Goal: Information Seeking & Learning: Stay updated

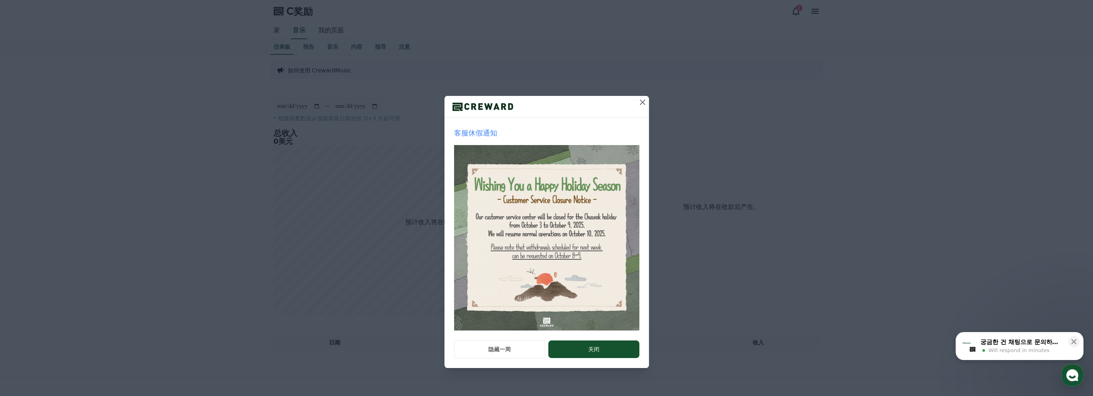
click at [643, 104] on icon at bounding box center [643, 102] width 10 height 10
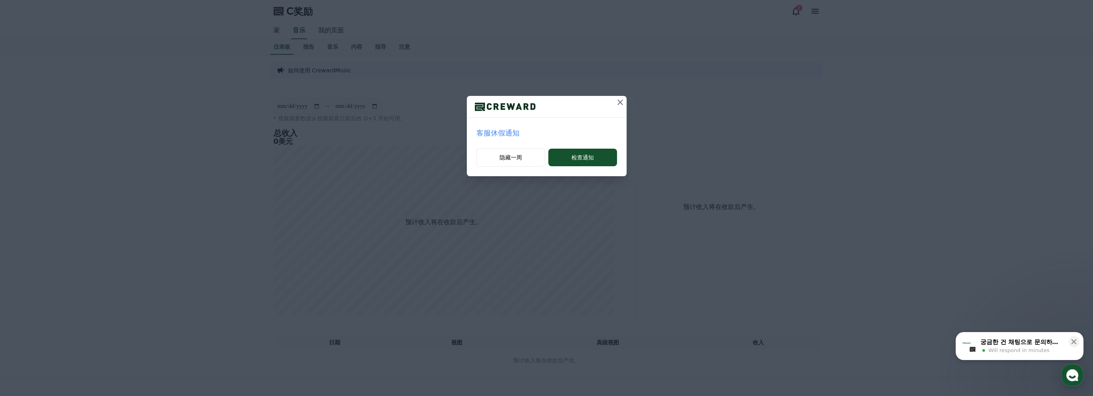
click at [618, 102] on icon at bounding box center [620, 102] width 10 height 10
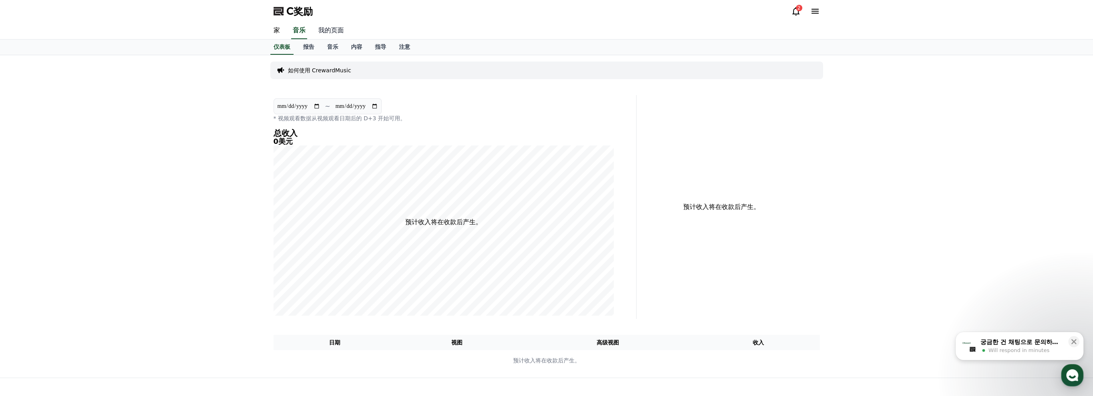
click at [334, 26] on font "我的页面" at bounding box center [331, 30] width 26 height 8
select select "**********"
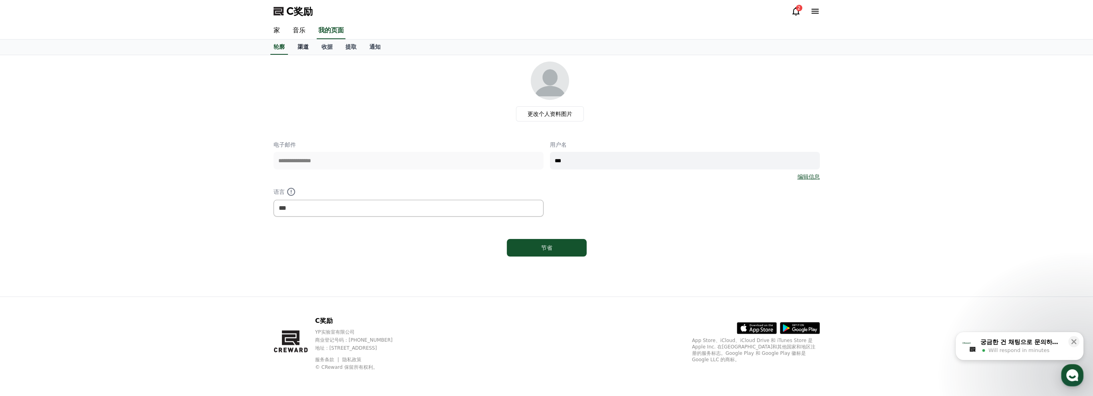
click at [301, 44] on font "渠道" at bounding box center [302, 47] width 11 height 6
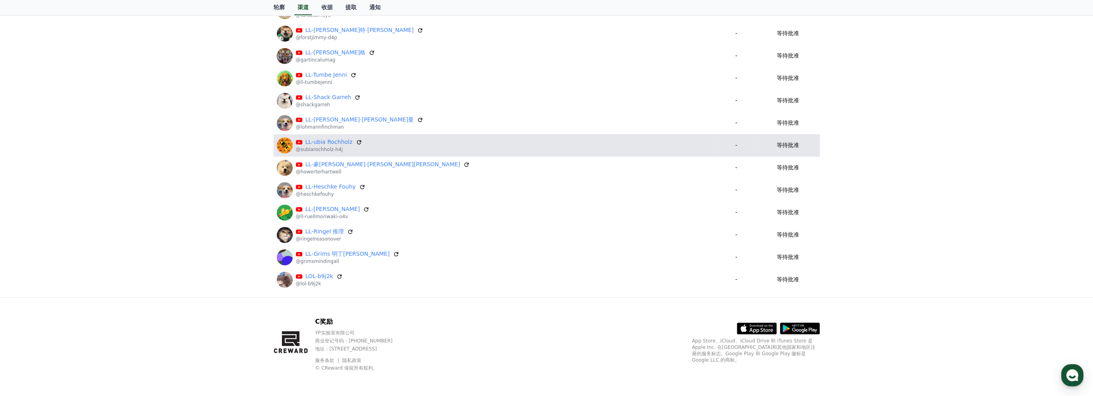
scroll to position [261, 0]
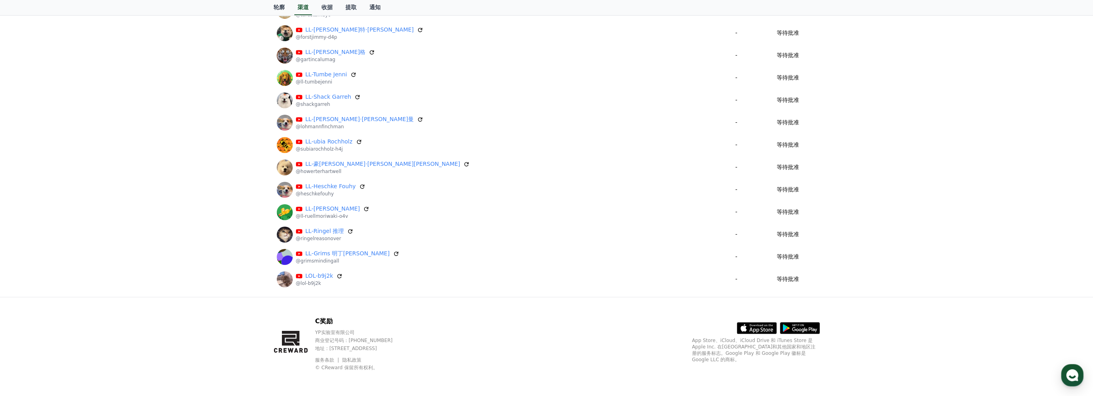
click at [83, 247] on div "注册通道 我的频道 渠道 批准 地位 LL-Whed Hanik @ll-whedhanik - 等待批准 LL-[PERSON_NAME]纳茨基·罗[PER…" at bounding box center [546, 45] width 1093 height 502
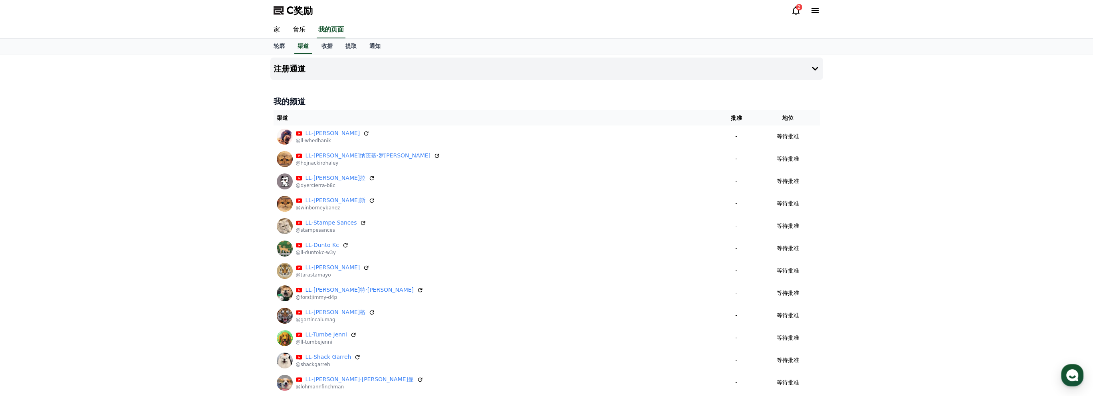
scroll to position [0, 0]
click at [333, 43] on link "收据" at bounding box center [327, 47] width 24 height 15
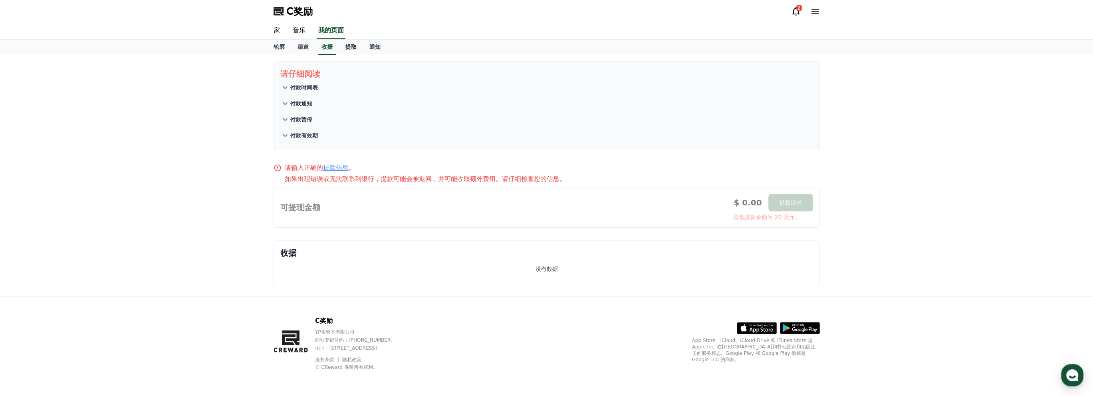
click at [351, 50] on link "提取" at bounding box center [351, 47] width 24 height 15
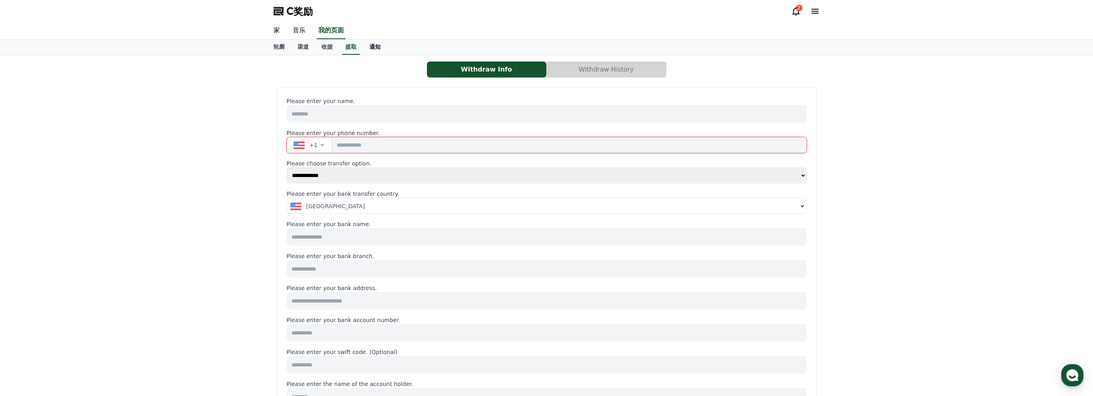
select select
click at [373, 47] on font "通知" at bounding box center [374, 47] width 11 height 6
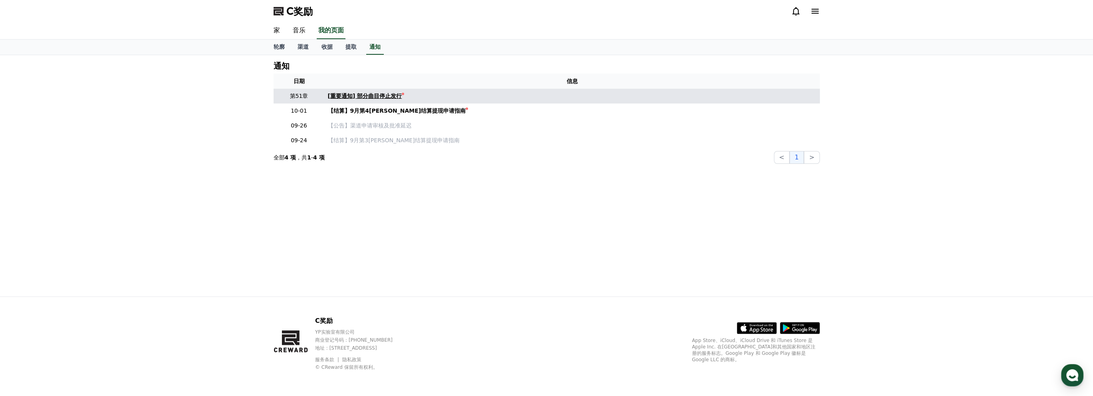
click at [374, 98] on font "[重要通知] 部分曲目停止发行" at bounding box center [365, 96] width 74 height 6
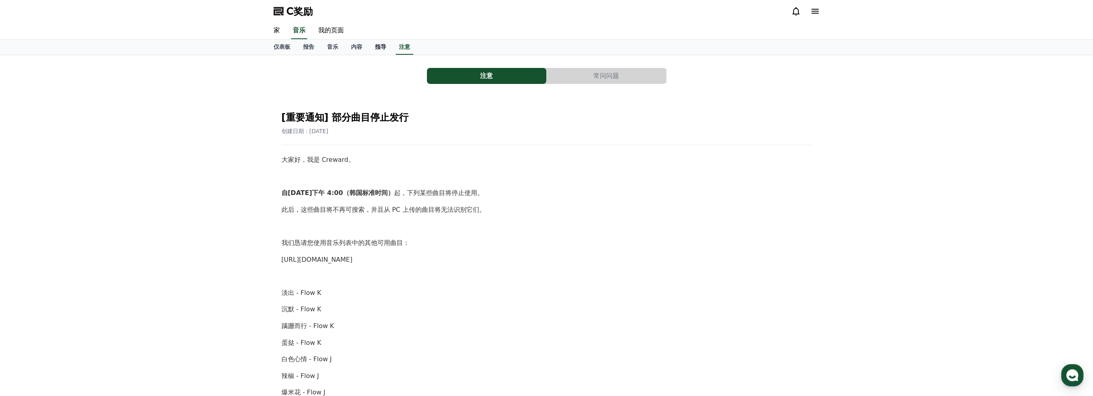
click at [376, 48] on font "指导" at bounding box center [380, 47] width 11 height 6
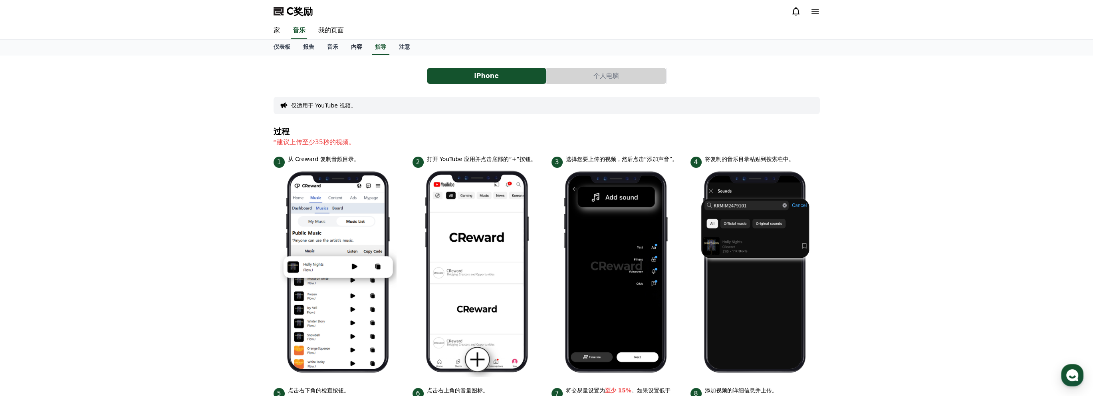
click at [360, 44] on font "内容" at bounding box center [356, 47] width 11 height 6
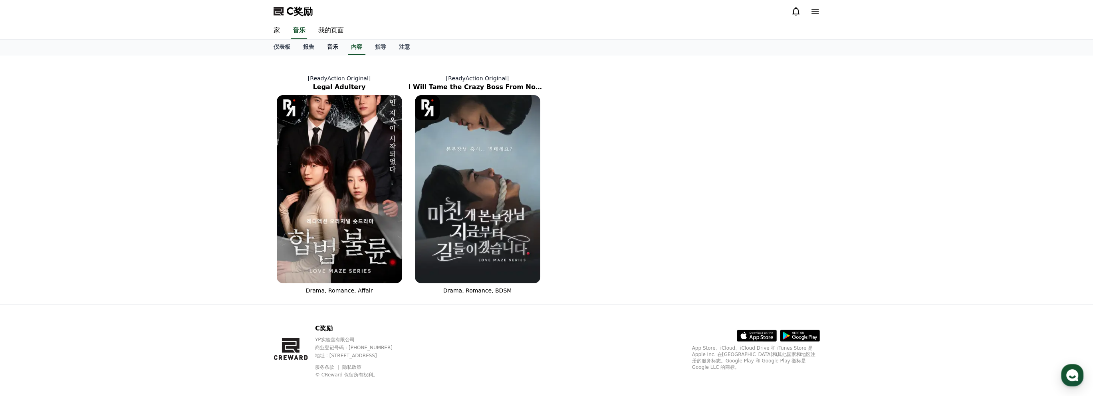
click at [329, 50] on link "音乐" at bounding box center [333, 47] width 24 height 15
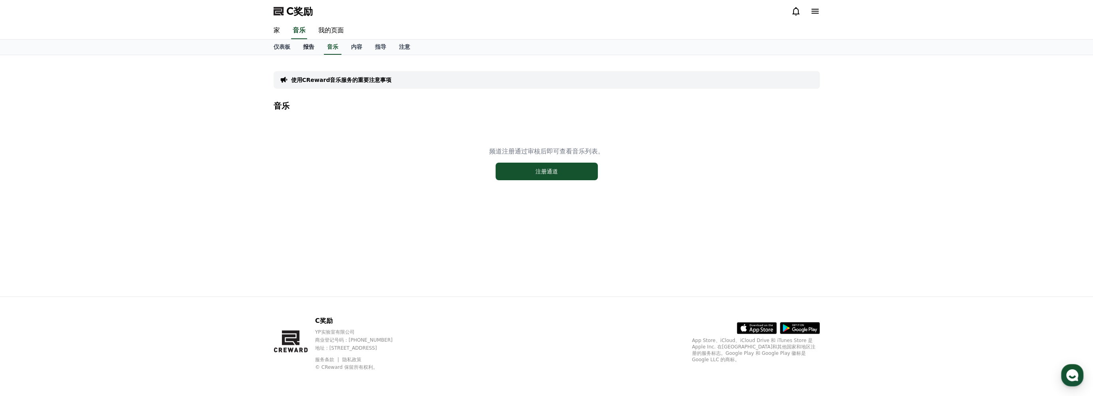
click at [307, 49] on font "报告" at bounding box center [308, 47] width 11 height 6
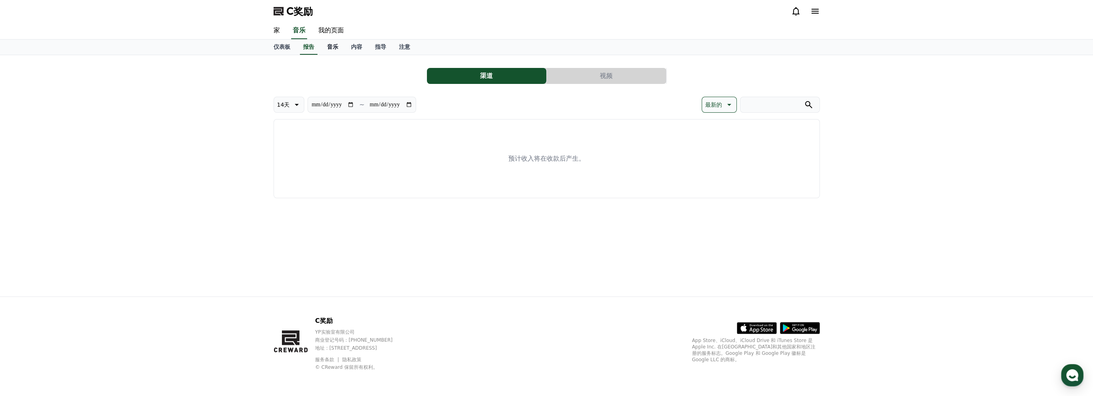
click at [334, 48] on font "音乐" at bounding box center [332, 47] width 11 height 6
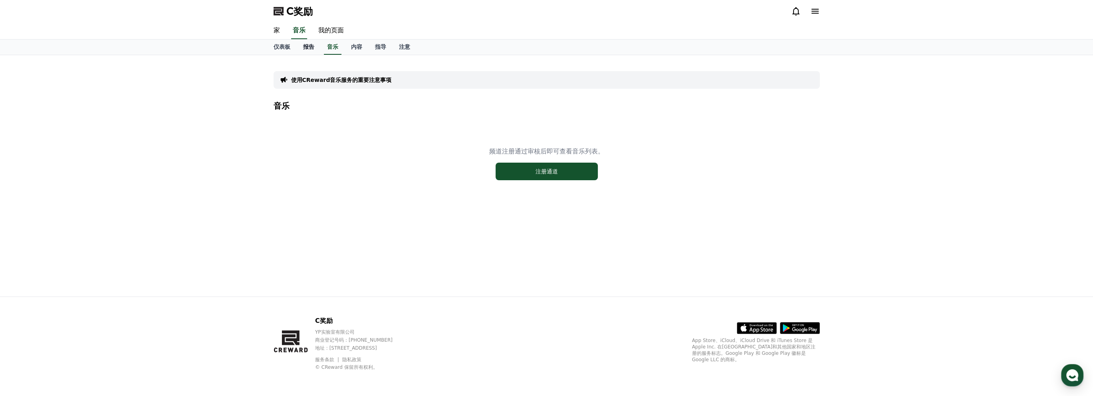
click at [310, 48] on font "报告" at bounding box center [308, 47] width 11 height 6
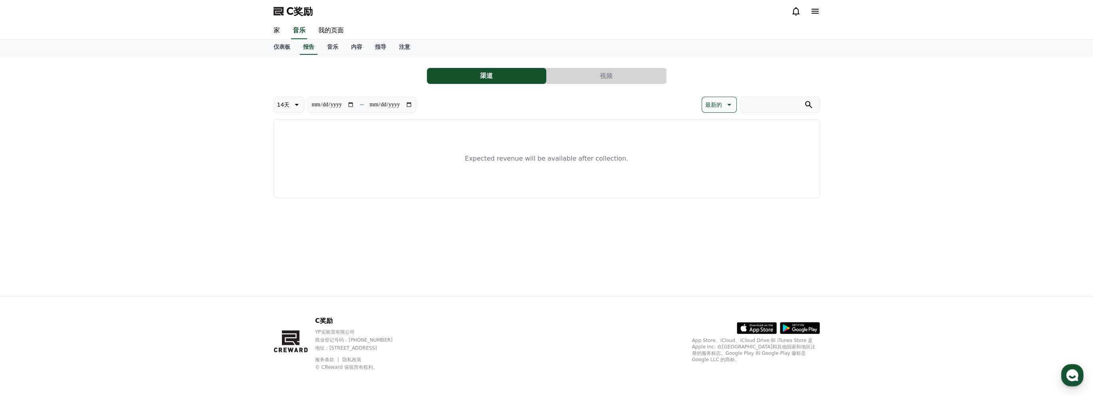
click at [1082, 368] on button "CReward Chat Button" at bounding box center [1072, 375] width 22 height 22
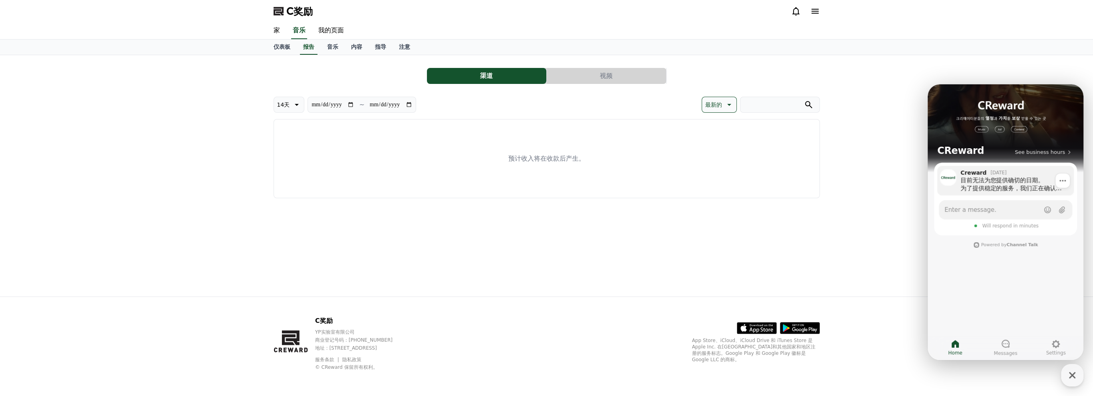
click at [1011, 180] on div "目前无法为您提供确切的日期。 为了提供稳定的服务，我们正在确认 YouTube 的动态及其稳定性。 频道是否获得批准，将通过应用内通知告知您。 请理解这是为了…" at bounding box center [1014, 184] width 108 height 16
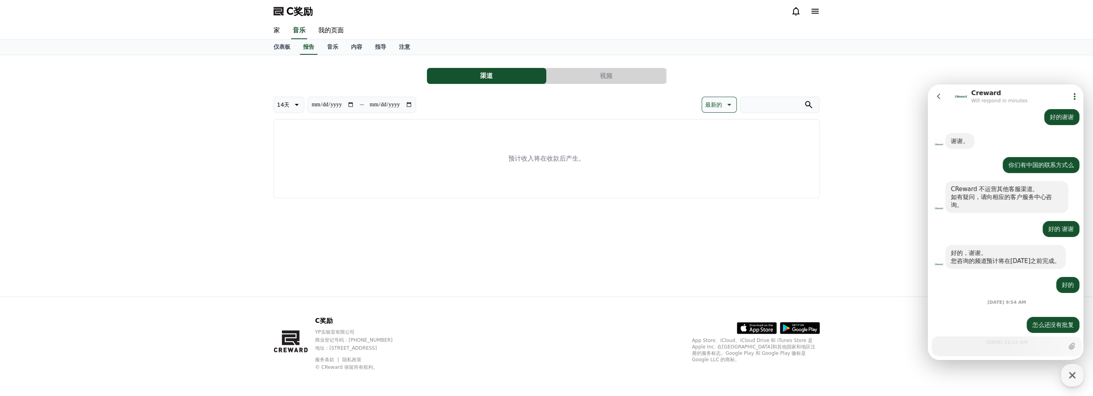
scroll to position [709, 0]
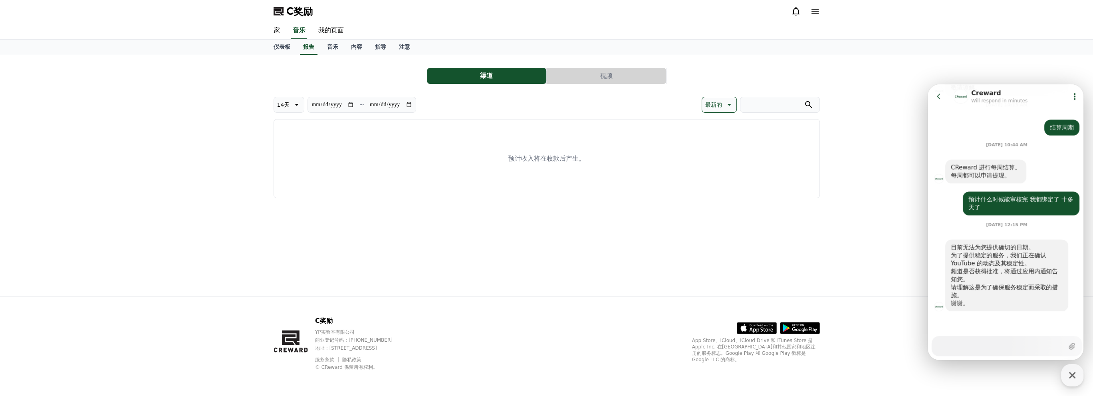
click at [1039, 48] on div "仪表板 报告 音乐 内容 指导 注意" at bounding box center [546, 48] width 1093 height 16
click at [864, 69] on div "**********" at bounding box center [546, 175] width 1093 height 241
click at [970, 59] on div "**********" at bounding box center [546, 175] width 1093 height 241
click at [941, 97] on icon at bounding box center [939, 96] width 8 height 8
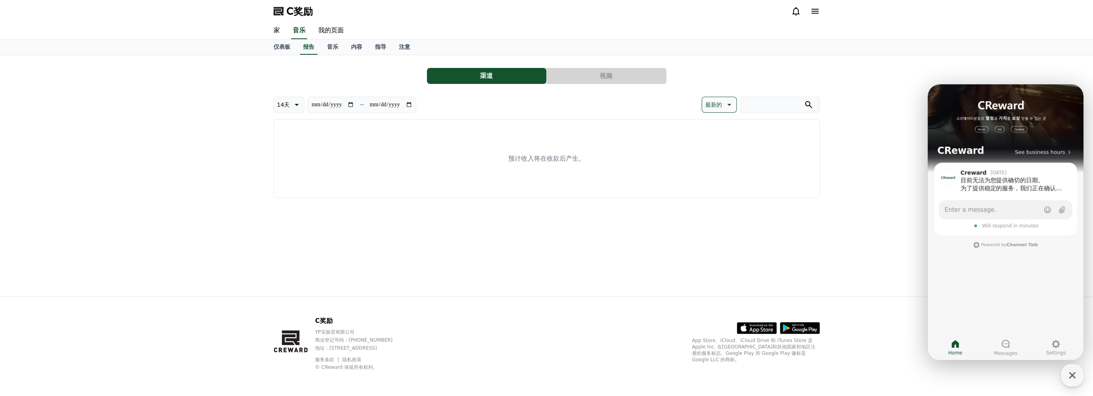
click at [939, 71] on div "**********" at bounding box center [546, 175] width 1093 height 241
click at [880, 112] on div "**********" at bounding box center [546, 175] width 1093 height 241
click at [795, 16] on div at bounding box center [805, 11] width 29 height 13
click at [962, 11] on div "C奖励" at bounding box center [546, 11] width 1093 height 22
